Goal: Task Accomplishment & Management: Manage account settings

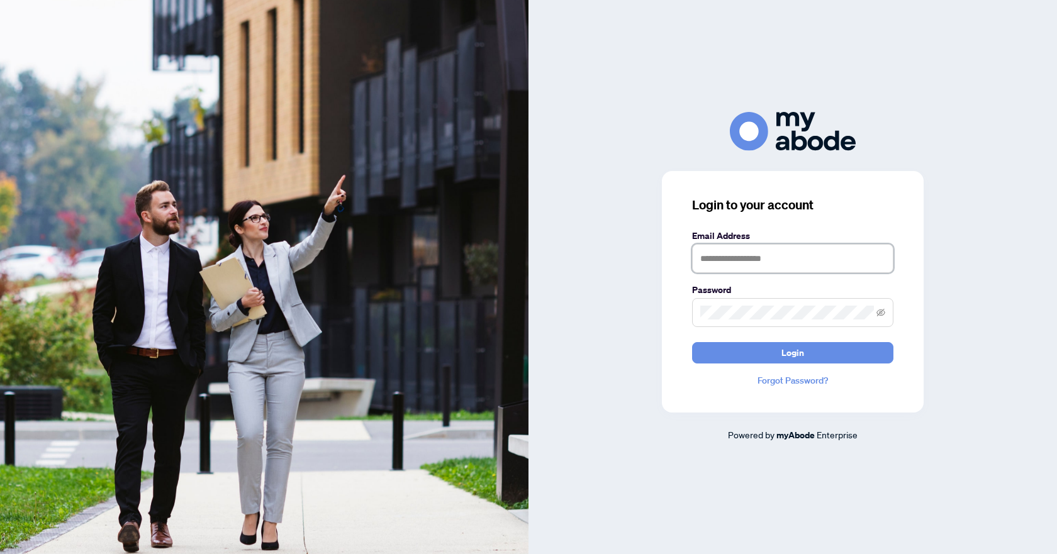
type input "**********"
click at [737, 345] on button "Login" at bounding box center [792, 352] width 201 height 21
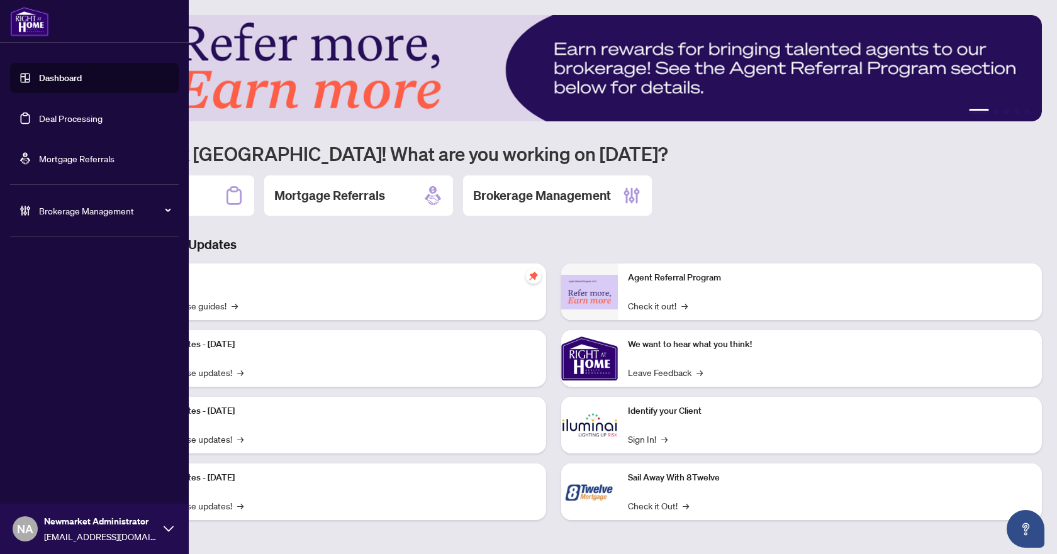
click at [83, 116] on link "Deal Processing" at bounding box center [71, 118] width 64 height 11
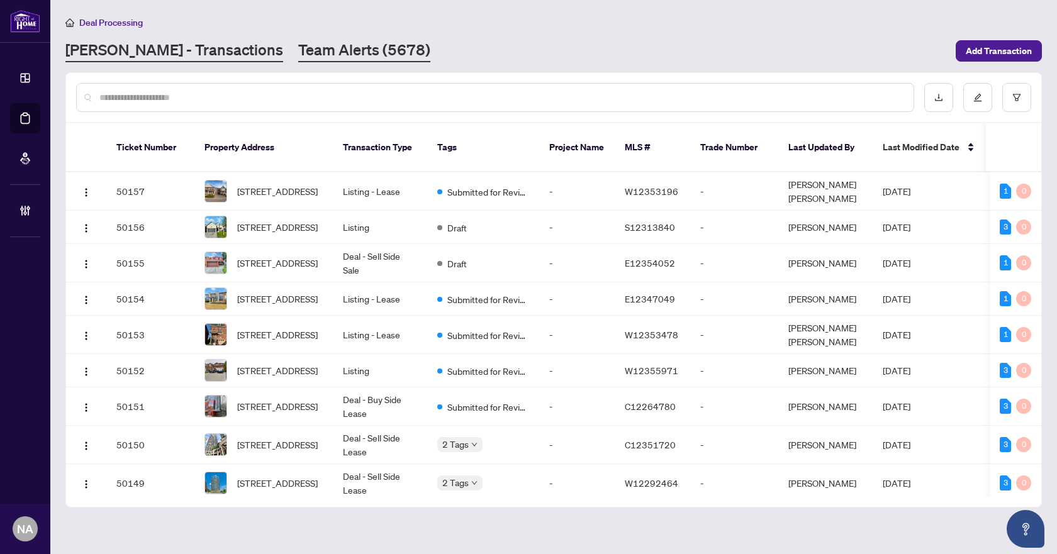
click at [322, 45] on link "Team Alerts (5678)" at bounding box center [364, 51] width 132 height 23
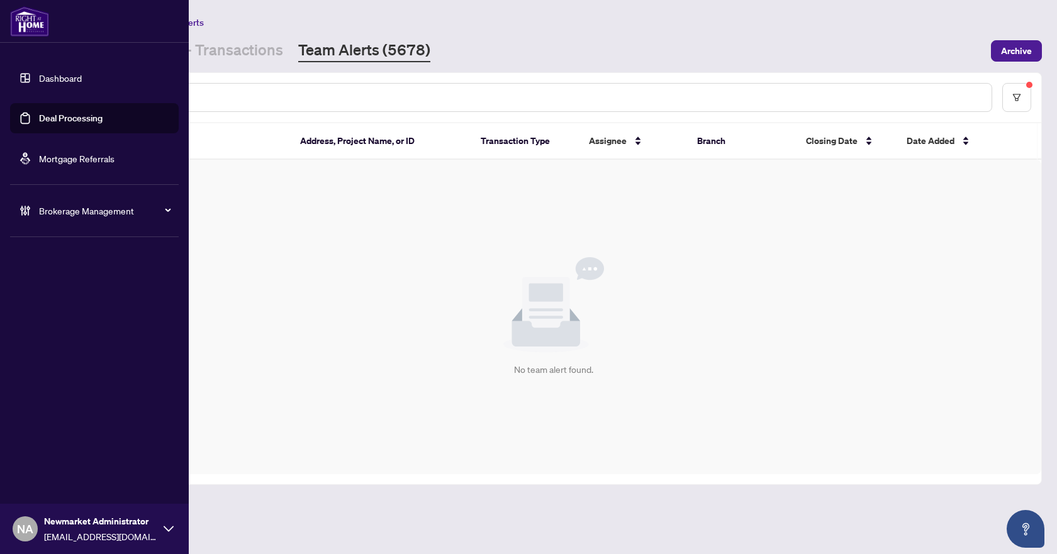
click at [45, 215] on span "Brokerage Management" at bounding box center [104, 211] width 131 height 14
click at [71, 303] on link "Manage Agents" at bounding box center [57, 301] width 62 height 11
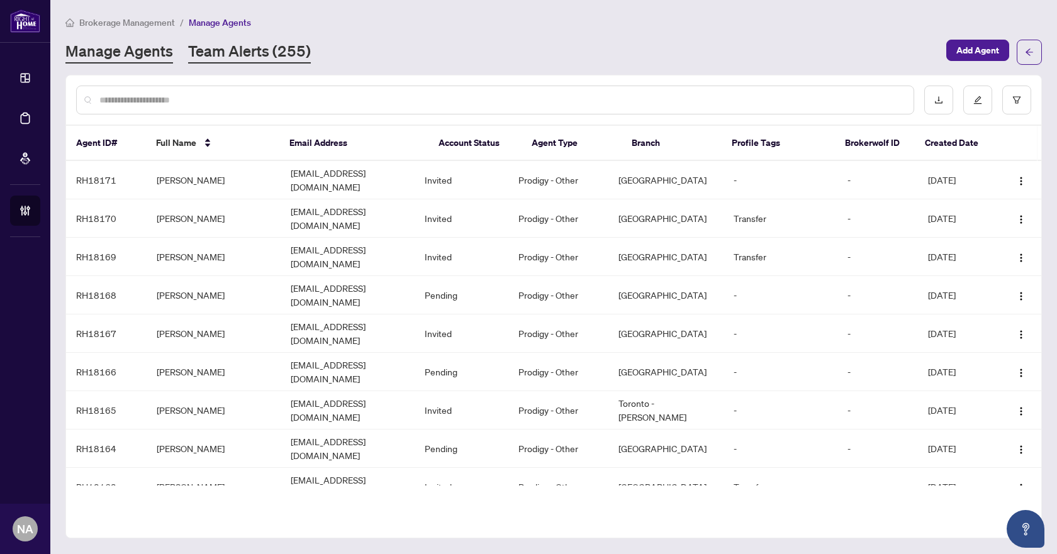
click at [259, 51] on link "Team Alerts (255)" at bounding box center [249, 52] width 123 height 23
